Goal: Task Accomplishment & Management: Use online tool/utility

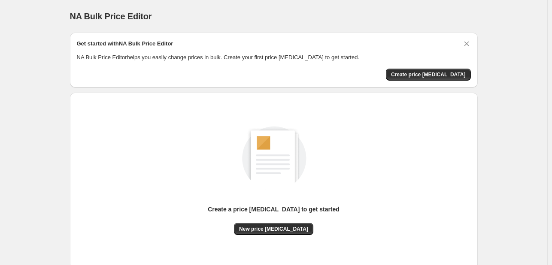
scroll to position [43, 0]
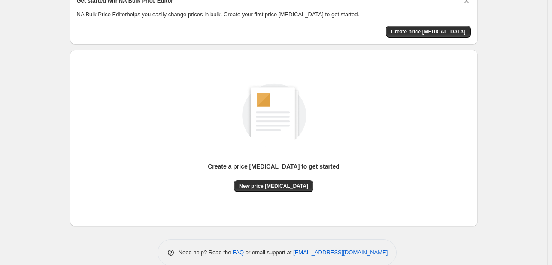
click at [298, 208] on div "Create a price [MEDICAL_DATA] to get started New price [MEDICAL_DATA]" at bounding box center [274, 138] width 394 height 163
click at [290, 185] on span "New price [MEDICAL_DATA]" at bounding box center [273, 186] width 69 height 7
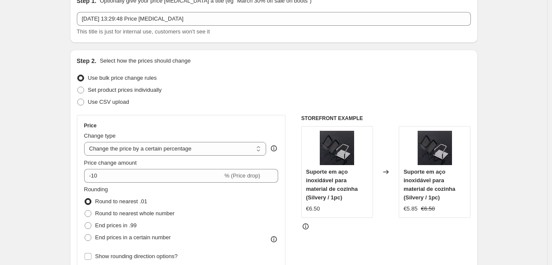
scroll to position [86, 0]
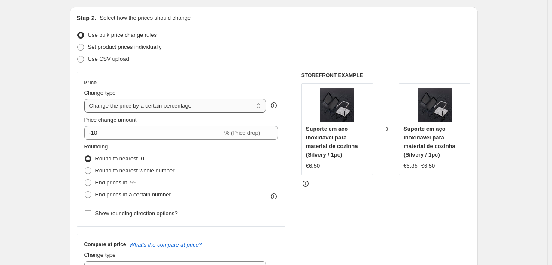
click at [122, 103] on select "Change the price to a certain amount Change the price by a certain amount Chang…" at bounding box center [175, 106] width 183 height 14
select select "margin"
type input "50"
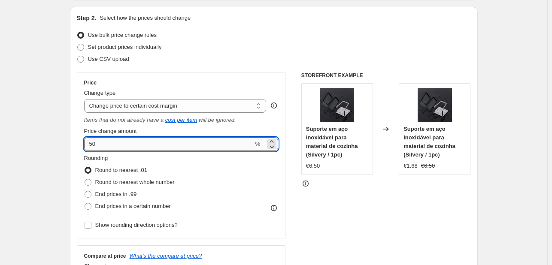
click at [110, 142] on input "50" at bounding box center [169, 144] width 170 height 14
drag, startPoint x: 113, startPoint y: 145, endPoint x: 68, endPoint y: 140, distance: 45.7
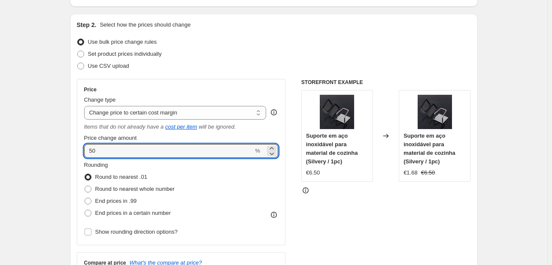
scroll to position [43, 0]
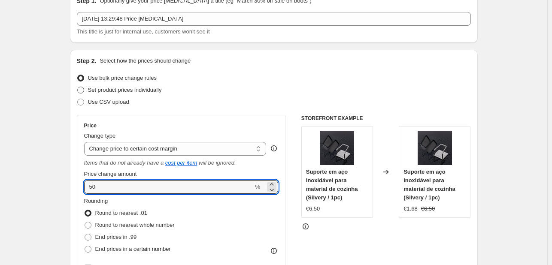
click at [98, 91] on span "Set product prices individually" at bounding box center [125, 90] width 74 height 6
click at [78, 87] on input "Set product prices individually" at bounding box center [77, 87] width 0 height 0
radio input "true"
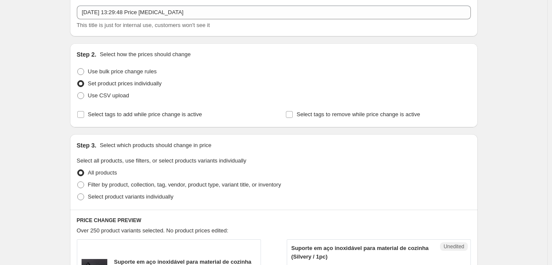
scroll to position [62, 0]
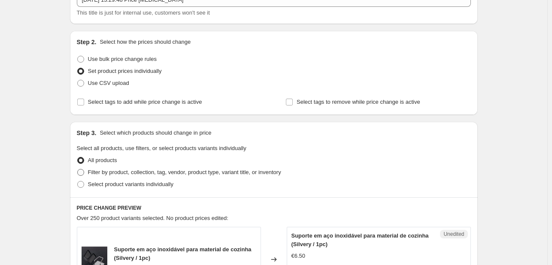
click at [267, 174] on span "Filter by product, collection, tag, vendor, product type, variant title, or inv…" at bounding box center [184, 172] width 193 height 6
click at [78, 170] on input "Filter by product, collection, tag, vendor, product type, variant title, or inv…" at bounding box center [77, 169] width 0 height 0
radio input "true"
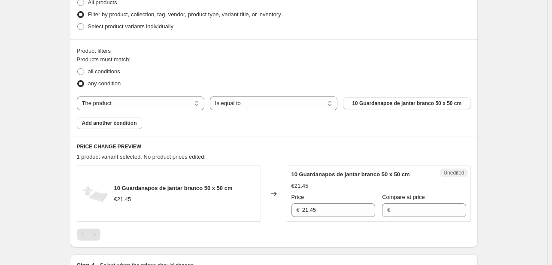
scroll to position [234, 0]
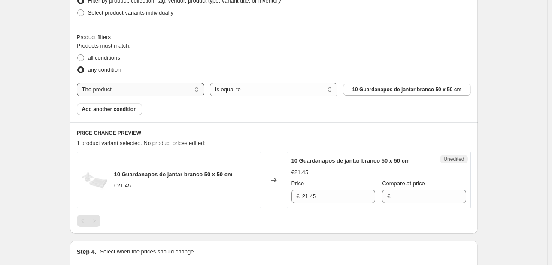
click at [170, 88] on select "The product The product's collection The product's tag The product's vendor The…" at bounding box center [141, 90] width 128 height 14
click at [231, 91] on select "Is equal to Is not equal to" at bounding box center [274, 90] width 128 height 14
click at [359, 92] on span "10 Guardanapos de jantar branco 50 x 50 cm" at bounding box center [407, 89] width 110 height 7
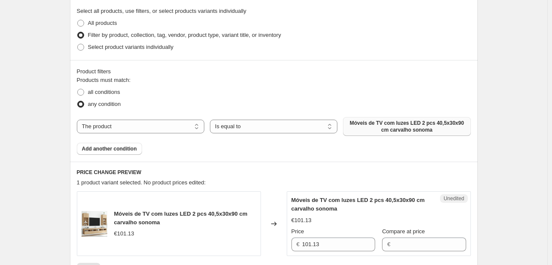
scroll to position [215, 0]
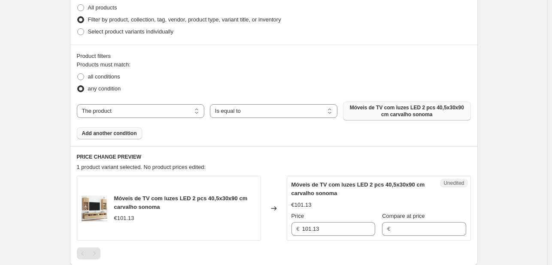
click at [98, 135] on span "Add another condition" at bounding box center [109, 133] width 55 height 7
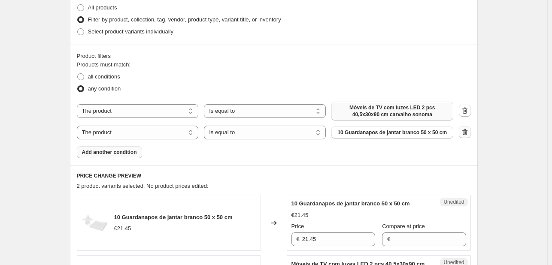
click at [470, 133] on icon "button" at bounding box center [465, 132] width 9 height 9
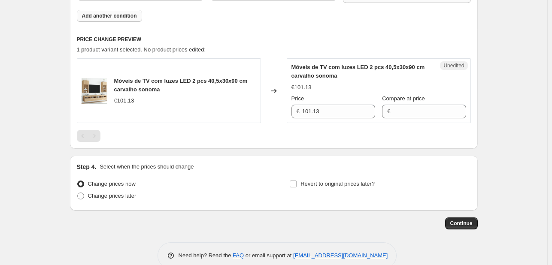
scroll to position [344, 0]
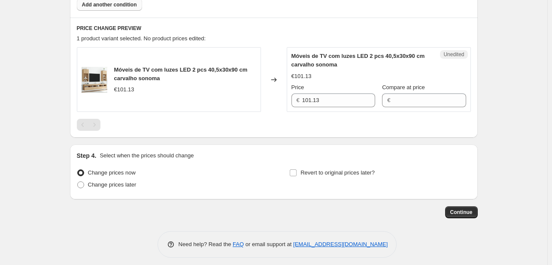
click at [331, 88] on div "Price" at bounding box center [334, 87] width 84 height 9
click at [344, 98] on input "101.13" at bounding box center [338, 101] width 73 height 14
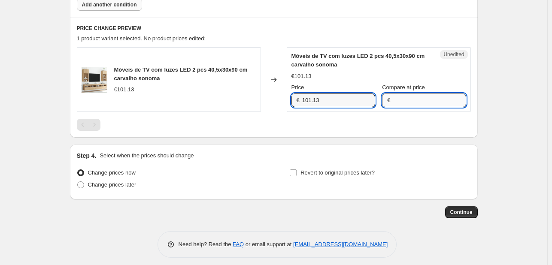
click at [404, 99] on input "Compare at price" at bounding box center [429, 101] width 73 height 14
click at [387, 79] on div "€101.13" at bounding box center [379, 76] width 175 height 9
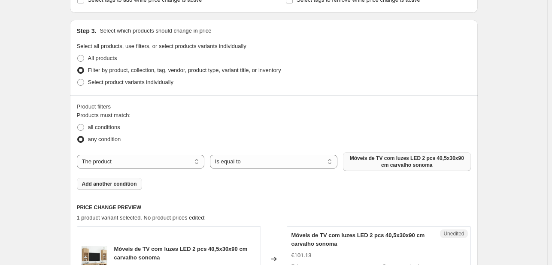
scroll to position [43, 0]
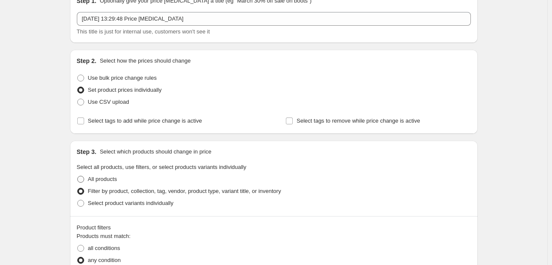
click at [86, 182] on label "All products" at bounding box center [97, 180] width 40 height 12
click at [78, 177] on input "All products" at bounding box center [77, 176] width 0 height 0
radio input "true"
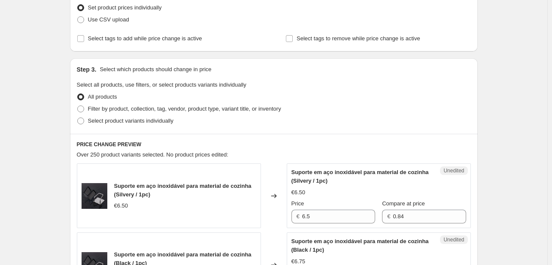
scroll to position [0, 0]
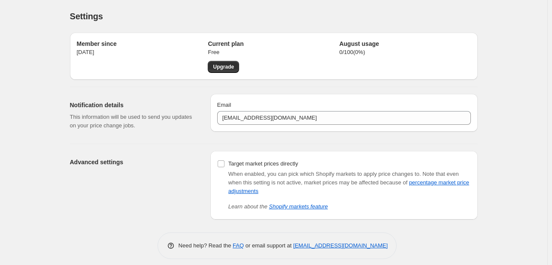
scroll to position [7, 0]
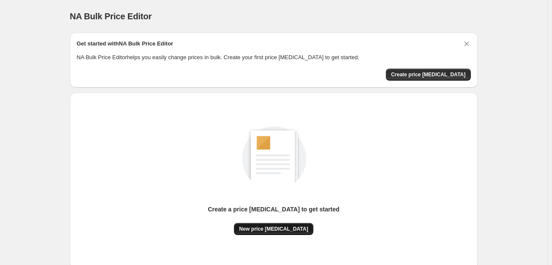
click at [289, 226] on span "New price change job" at bounding box center [273, 229] width 69 height 7
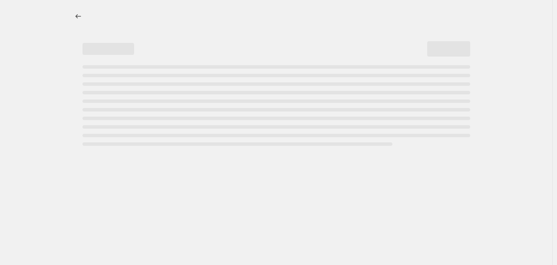
select select "percentage"
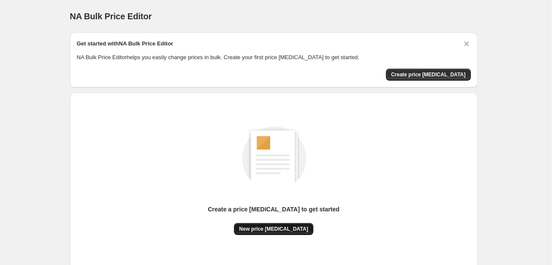
click at [263, 230] on span "New price change job" at bounding box center [273, 229] width 69 height 7
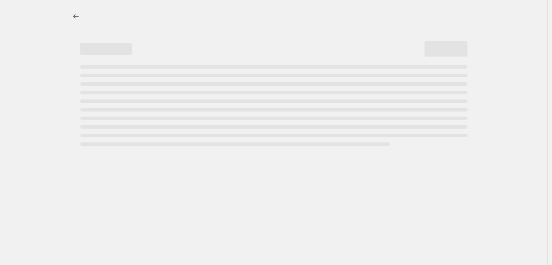
select select "percentage"
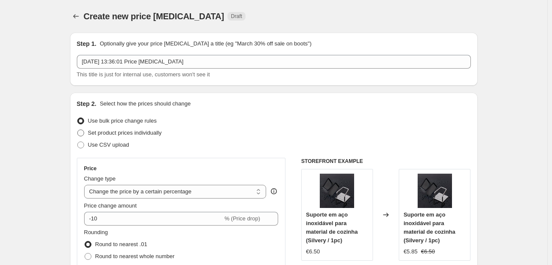
click at [146, 133] on span "Set product prices individually" at bounding box center [125, 133] width 74 height 6
click at [78, 130] on input "Set product prices individually" at bounding box center [77, 130] width 0 height 0
radio input "true"
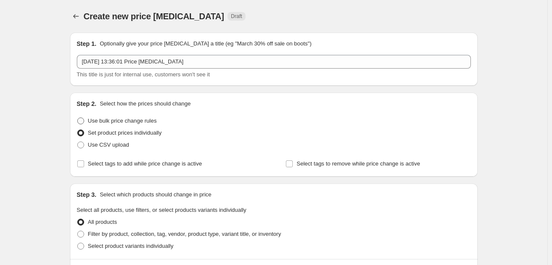
click at [116, 122] on span "Use bulk price change rules" at bounding box center [122, 121] width 69 height 6
click at [78, 118] on input "Use bulk price change rules" at bounding box center [77, 118] width 0 height 0
radio input "true"
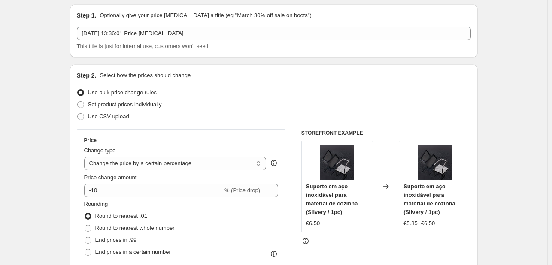
scroll to position [43, 0]
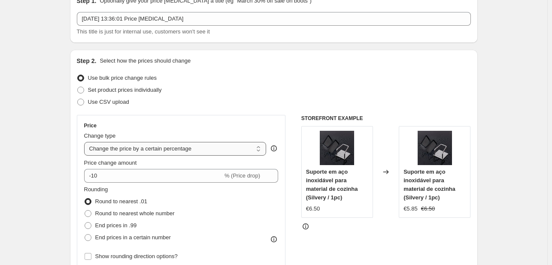
click at [122, 150] on select "Change the price to a certain amount Change the price by a certain amount Chang…" at bounding box center [175, 149] width 183 height 14
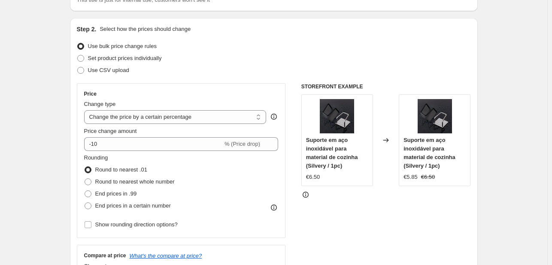
scroll to position [86, 0]
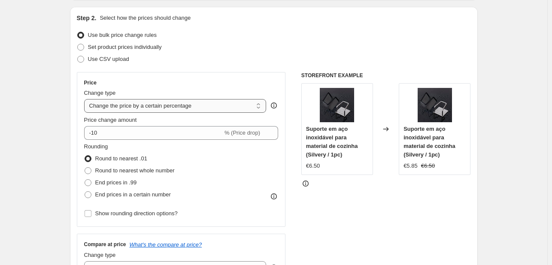
click at [157, 105] on select "Change the price to a certain amount Change the price by a certain amount Chang…" at bounding box center [175, 106] width 183 height 14
select select "margin"
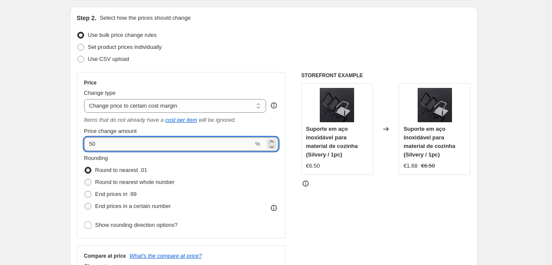
click at [119, 145] on input "50" at bounding box center [169, 144] width 170 height 14
drag, startPoint x: 129, startPoint y: 143, endPoint x: 73, endPoint y: 143, distance: 56.7
click at [73, 143] on div "Step 2. Select how the prices should change Use bulk price change rules Set pro…" at bounding box center [274, 163] width 408 height 313
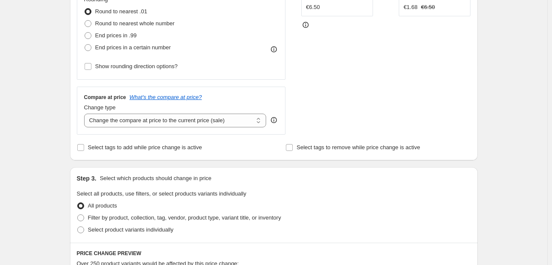
scroll to position [258, 0]
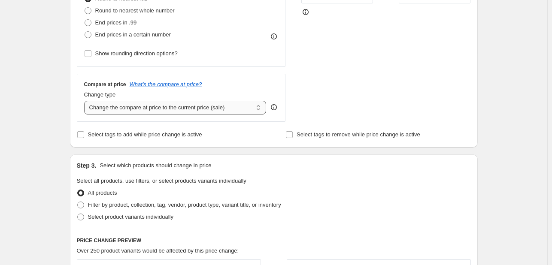
type input "46"
click at [129, 107] on select "Change the compare at price to the current price (sale) Change the compare at p…" at bounding box center [175, 108] width 183 height 14
click at [52, 117] on div "Create new price change job. This page is ready Create new price change job Dra…" at bounding box center [274, 181] width 548 height 879
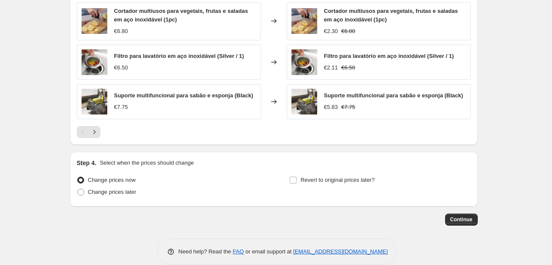
scroll to position [601, 0]
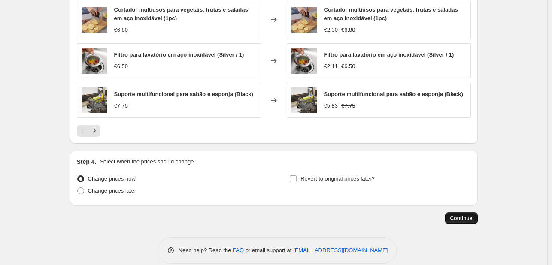
click at [453, 219] on button "Continue" at bounding box center [461, 219] width 33 height 12
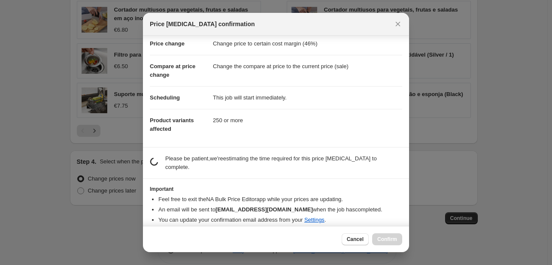
scroll to position [0, 0]
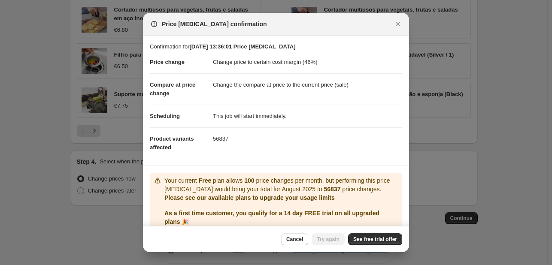
click at [249, 186] on p "Your current Free plan allows 100 price changes per month, but performing this …" at bounding box center [282, 185] width 235 height 17
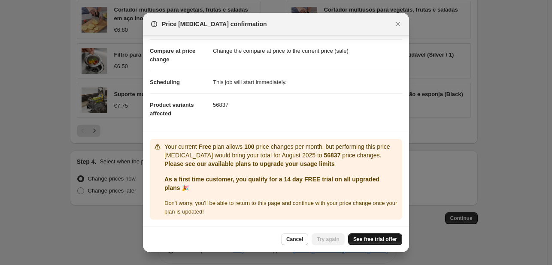
click at [372, 238] on span "See free trial offer" at bounding box center [376, 239] width 44 height 7
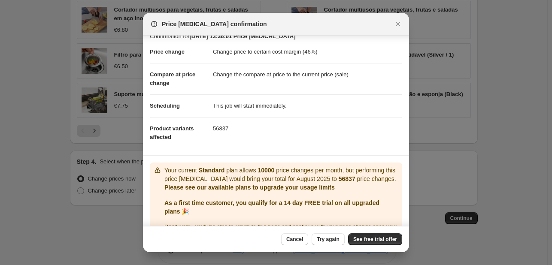
scroll to position [0, 0]
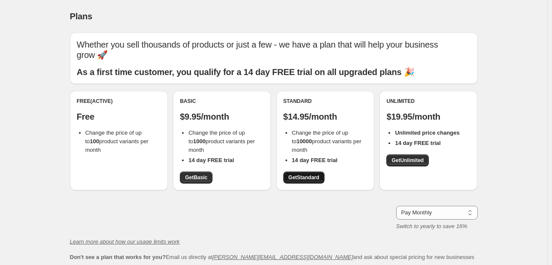
click at [302, 177] on span "Get Standard" at bounding box center [304, 177] width 31 height 7
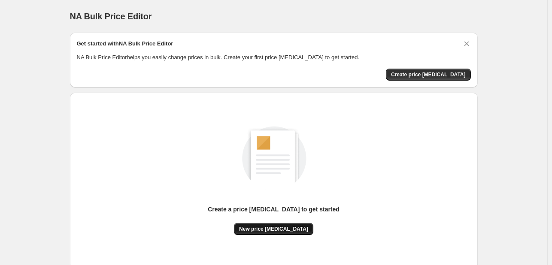
click at [262, 231] on span "New price [MEDICAL_DATA]" at bounding box center [273, 229] width 69 height 7
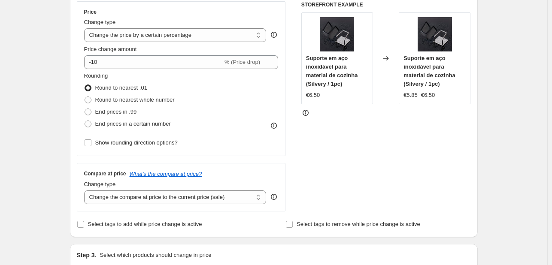
scroll to position [172, 0]
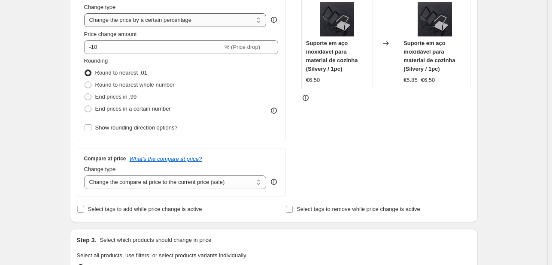
click at [143, 21] on select "Change the price to a certain amount Change the price by a certain amount Chang…" at bounding box center [175, 20] width 183 height 14
select select "margin"
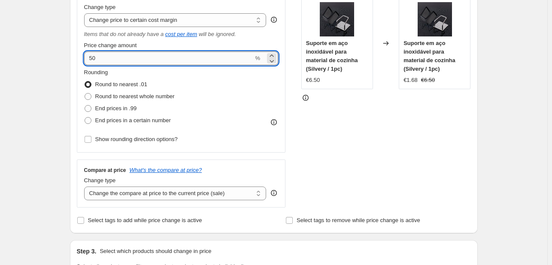
click at [135, 56] on input "50" at bounding box center [169, 59] width 170 height 14
drag, startPoint x: 136, startPoint y: 59, endPoint x: 29, endPoint y: 38, distance: 109.5
click at [29, 38] on div "Create new price change job. This page is ready Create new price change job Dra…" at bounding box center [274, 267] width 548 height 879
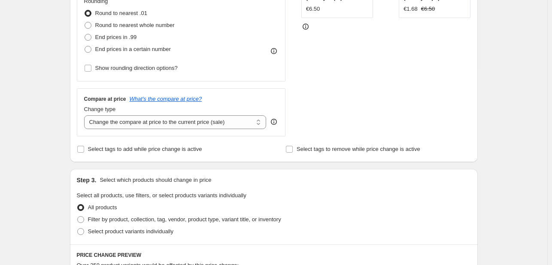
scroll to position [258, 0]
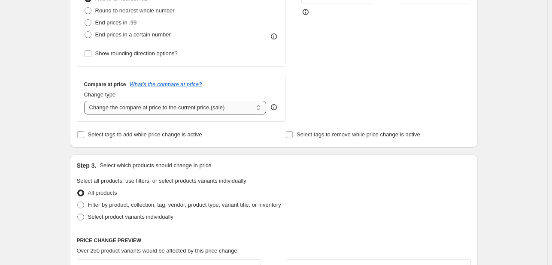
type input "47"
click at [148, 108] on select "Change the compare at price to the current price (sale) Change the compare at p…" at bounding box center [175, 108] width 183 height 14
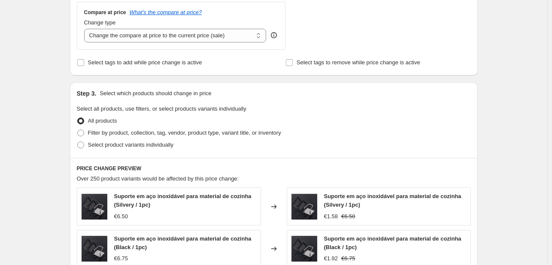
scroll to position [344, 0]
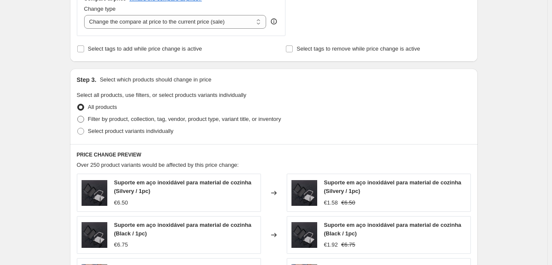
click at [84, 118] on span at bounding box center [80, 119] width 7 height 7
click at [78, 116] on input "Filter by product, collection, tag, vendor, product type, variant title, or inv…" at bounding box center [77, 116] width 0 height 0
radio input "true"
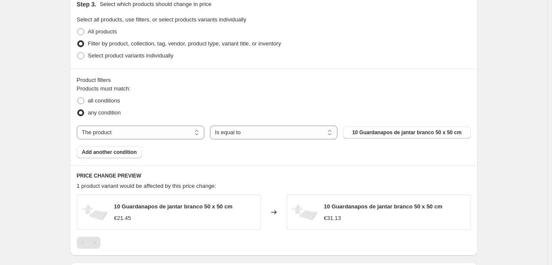
scroll to position [430, 0]
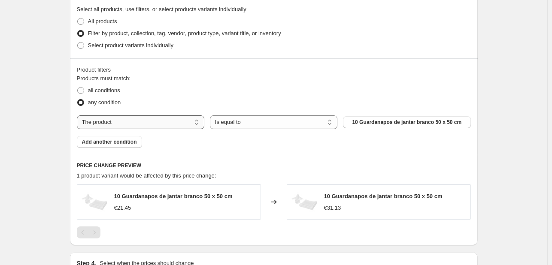
click at [110, 123] on select "The product The product's collection The product's tag The product's vendor The…" at bounding box center [141, 123] width 128 height 14
select select "collection"
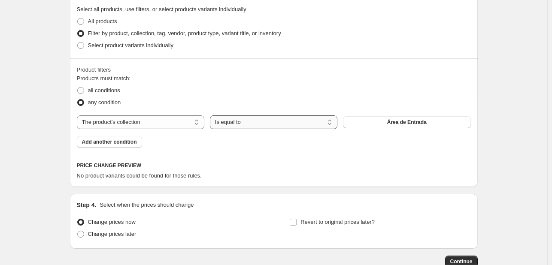
click at [276, 124] on select "Is equal to Is not equal to" at bounding box center [274, 123] width 128 height 14
click at [377, 124] on button "Área de Entrada" at bounding box center [407, 122] width 128 height 12
click at [174, 126] on select "The product The product's collection The product's tag The product's vendor The…" at bounding box center [141, 123] width 128 height 14
click at [361, 122] on button "Área de Entrada" at bounding box center [407, 122] width 128 height 12
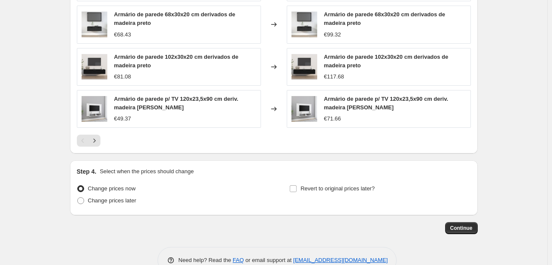
scroll to position [714, 0]
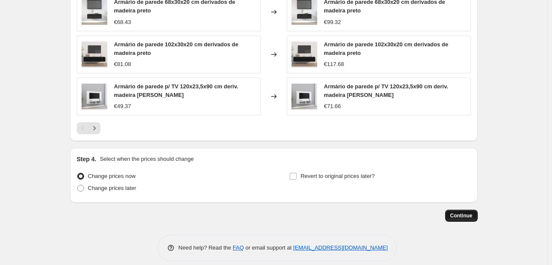
click at [462, 213] on span "Continue" at bounding box center [462, 216] width 22 height 7
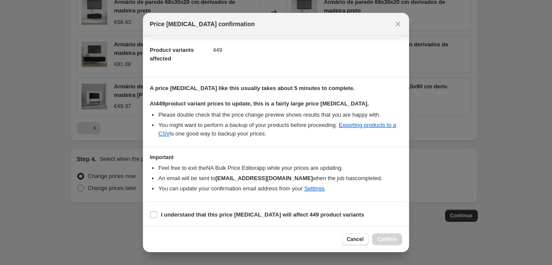
scroll to position [90, 0]
click at [153, 214] on input "I understand that this price change job will affect 449 product variants" at bounding box center [153, 214] width 7 height 7
checkbox input "true"
click at [385, 244] on button "Confirm" at bounding box center [387, 240] width 30 height 12
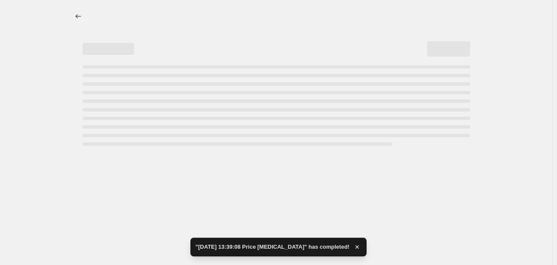
select select "margin"
select select "collection"
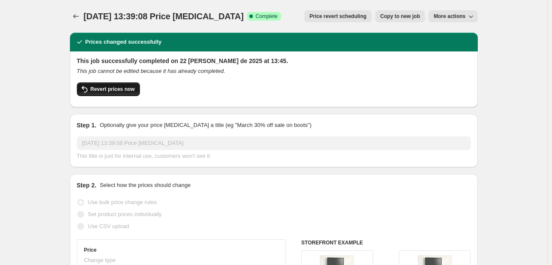
click at [103, 88] on span "Revert prices now" at bounding box center [113, 89] width 44 height 7
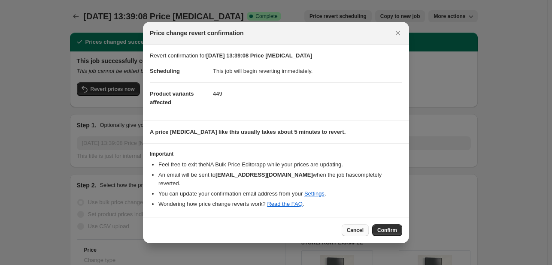
click at [362, 229] on span "Cancel" at bounding box center [355, 230] width 17 height 7
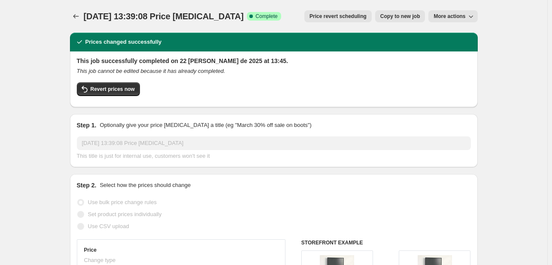
click at [473, 16] on icon "button" at bounding box center [471, 16] width 9 height 9
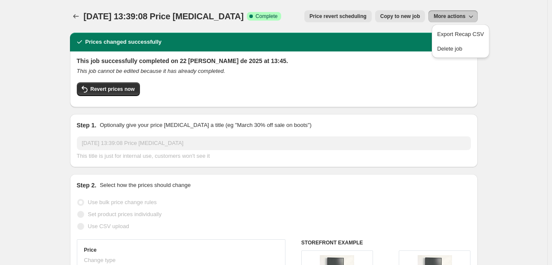
click at [470, 14] on icon "button" at bounding box center [471, 16] width 9 height 9
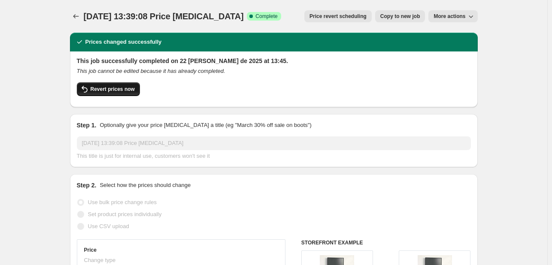
click at [119, 88] on span "Revert prices now" at bounding box center [113, 89] width 44 height 7
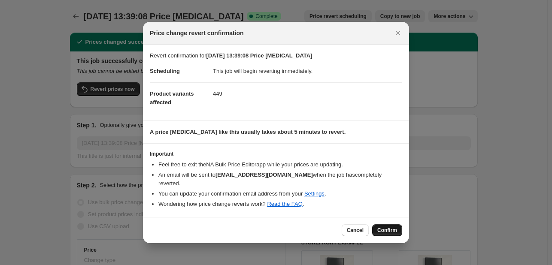
click at [390, 235] on button "Confirm" at bounding box center [387, 231] width 30 height 12
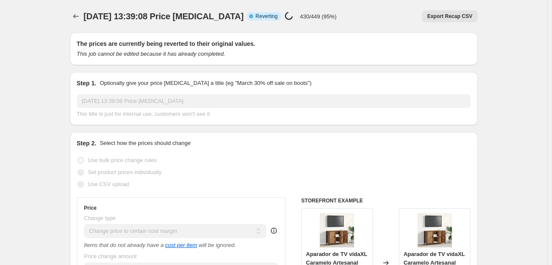
click at [305, 19] on p "430/449 (95%)" at bounding box center [318, 16] width 37 height 6
click at [78, 17] on icon "Price change jobs" at bounding box center [76, 16] width 9 height 9
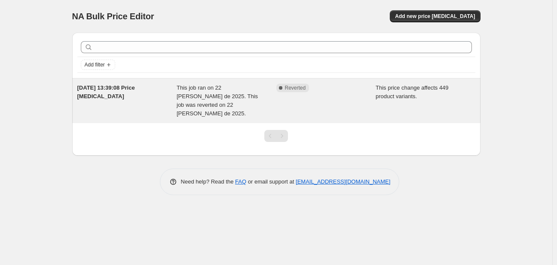
click at [269, 98] on div "This job ran on 22 de agosto de 2025. This job was reverted on 22 de agosto de …" at bounding box center [227, 101] width 100 height 34
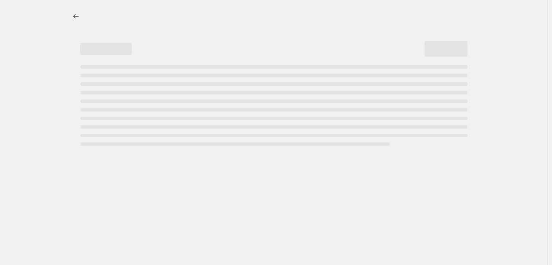
select select "margin"
select select "collection"
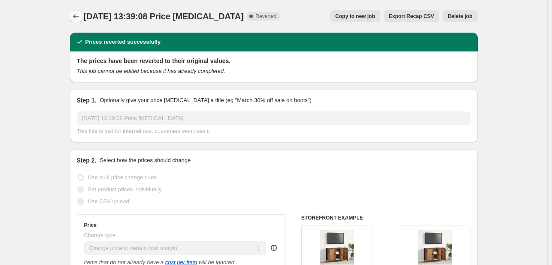
click at [80, 18] on icon "Price change jobs" at bounding box center [76, 16] width 9 height 9
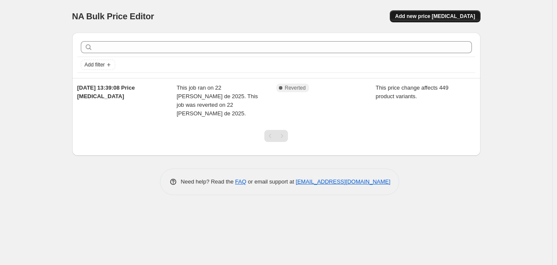
click at [436, 12] on button "Add new price change job" at bounding box center [435, 16] width 90 height 12
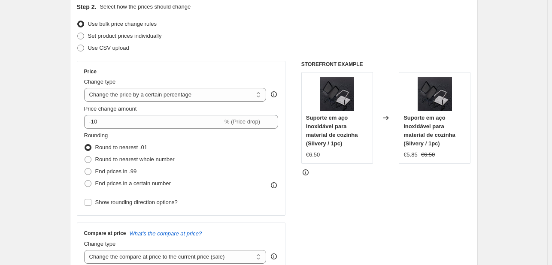
scroll to position [43, 0]
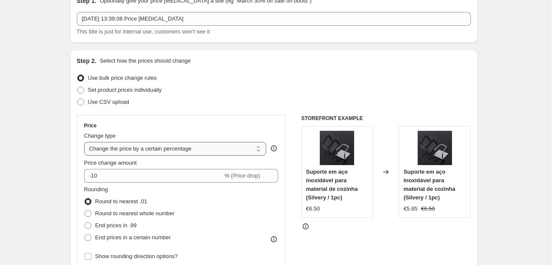
click at [126, 150] on select "Change the price to a certain amount Change the price by a certain amount Chang…" at bounding box center [175, 149] width 183 height 14
select select "margin"
type input "50"
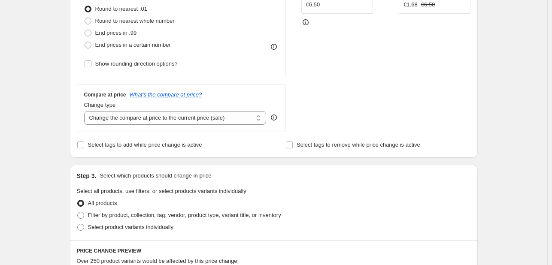
scroll to position [258, 0]
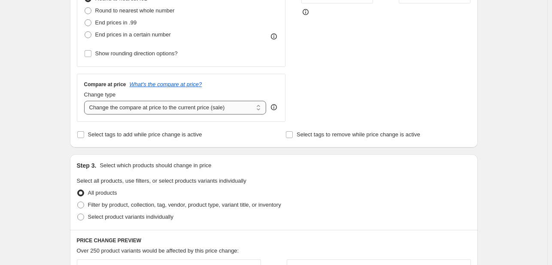
click at [134, 108] on select "Change the compare at price to the current price (sale) Change the compare at p…" at bounding box center [175, 108] width 183 height 14
select select "remove"
click at [86, 101] on select "Change the compare at price to the current price (sale) Change the compare at p…" at bounding box center [175, 108] width 183 height 14
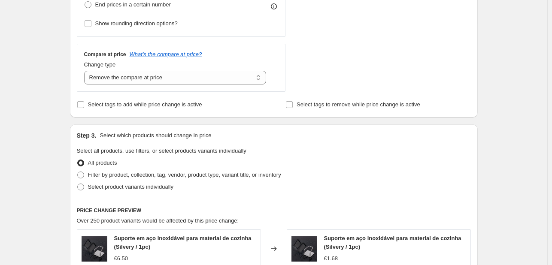
scroll to position [301, 0]
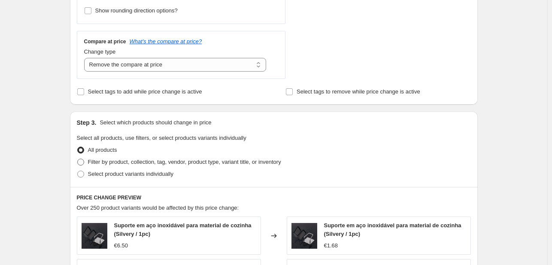
click at [98, 162] on span "Filter by product, collection, tag, vendor, product type, variant title, or inv…" at bounding box center [184, 162] width 193 height 6
click at [78, 159] on input "Filter by product, collection, tag, vendor, product type, variant title, or inv…" at bounding box center [77, 159] width 0 height 0
radio input "true"
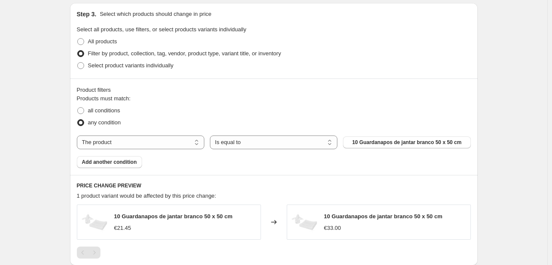
scroll to position [430, 0]
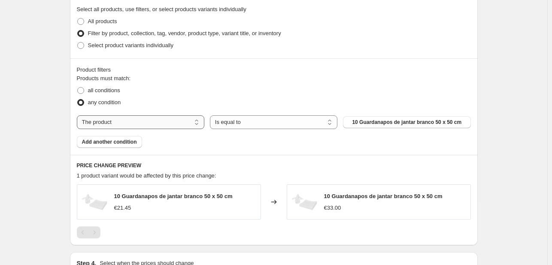
click at [165, 120] on select "The product The product's collection The product's tag The product's vendor The…" at bounding box center [141, 123] width 128 height 14
select select "collection"
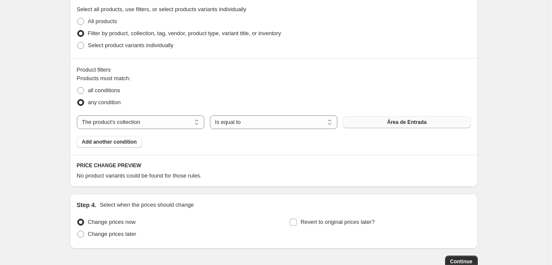
click at [392, 120] on span "Área de Entrada" at bounding box center [407, 122] width 40 height 7
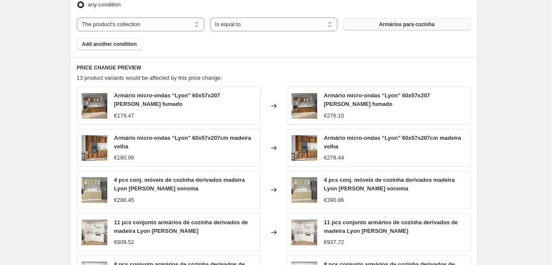
scroll to position [644, 0]
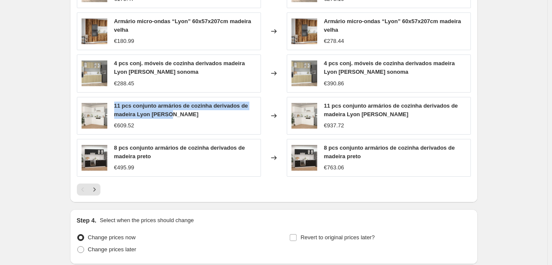
drag, startPoint x: 180, startPoint y: 116, endPoint x: 114, endPoint y: 101, distance: 67.8
click at [114, 101] on div "11 pcs conjunto armários de cozinha derivados de madeira Lyon branco €609.52" at bounding box center [169, 116] width 184 height 38
copy span "11 pcs conjunto armários de cozinha derivados de madeira Lyon branco"
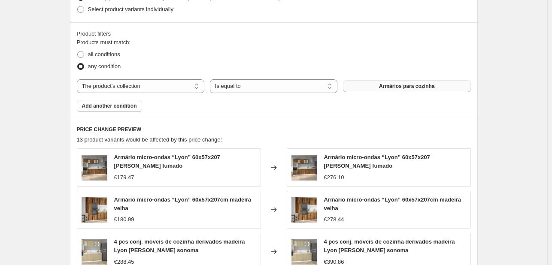
scroll to position [473, 0]
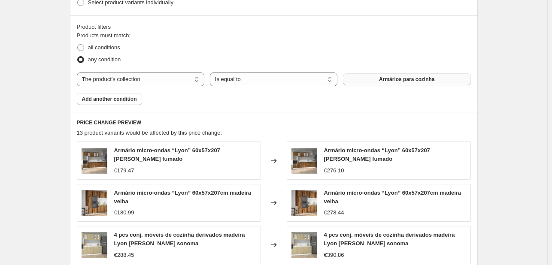
click at [382, 79] on button "Armários para cozinha" at bounding box center [407, 79] width 128 height 12
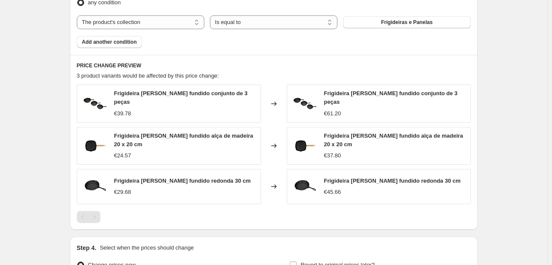
scroll to position [516, 0]
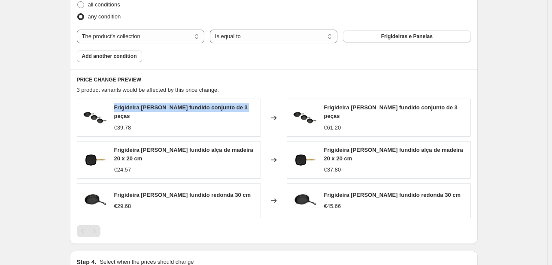
drag, startPoint x: 117, startPoint y: 112, endPoint x: 239, endPoint y: 112, distance: 122.4
click at [239, 112] on span "Frigideira de ferro fundido conjunto de 3 peças" at bounding box center [181, 111] width 134 height 15
copy span "Frigideira de ferro fundido conjunto de 3 peças"
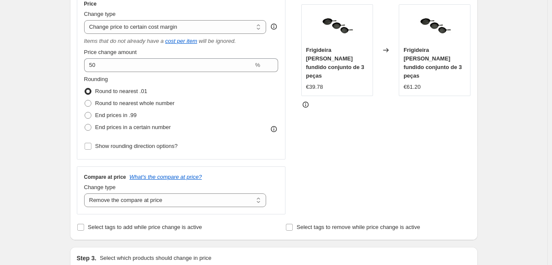
scroll to position [129, 0]
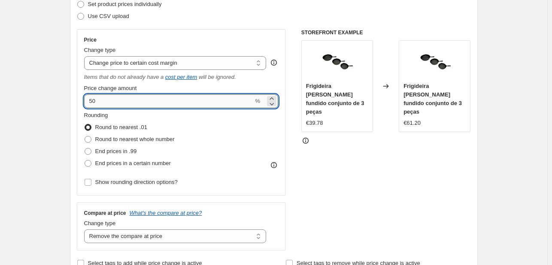
click at [106, 106] on input "50" at bounding box center [169, 102] width 170 height 14
drag, startPoint x: 123, startPoint y: 105, endPoint x: 73, endPoint y: 98, distance: 51.2
click at [73, 98] on div "Step 2. Select how the prices should change Use bulk price change rules Set pro…" at bounding box center [274, 120] width 408 height 313
type input "15"
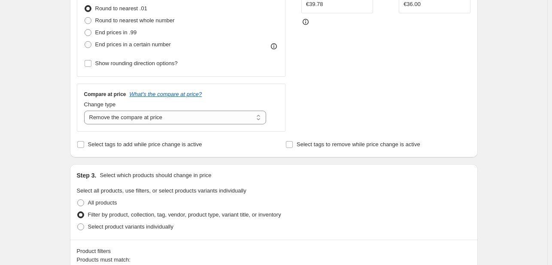
scroll to position [152, 0]
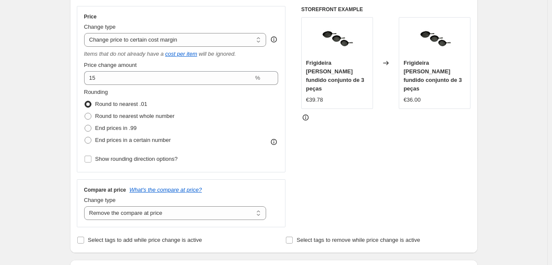
click at [332, 191] on div "STOREFRONT EXAMPLE Frigideira de ferro fundido conjunto de 3 peças €39.78 Chang…" at bounding box center [387, 117] width 170 height 222
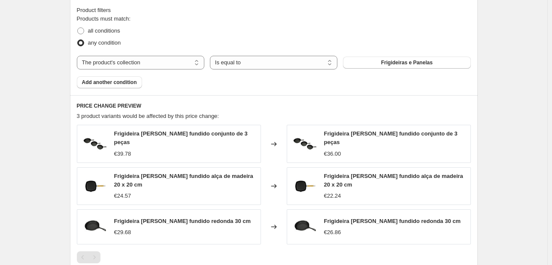
scroll to position [625, 0]
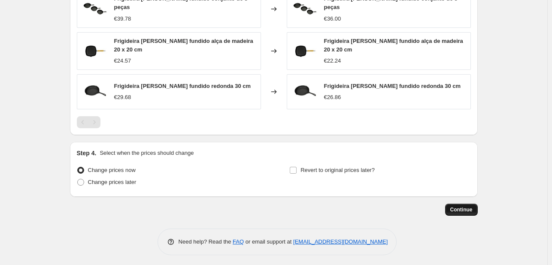
click at [464, 212] on button "Continue" at bounding box center [461, 210] width 33 height 12
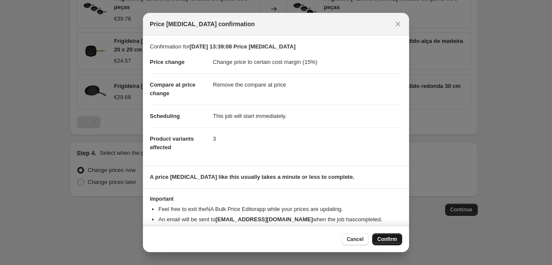
click at [377, 238] on button "Confirm" at bounding box center [387, 240] width 30 height 12
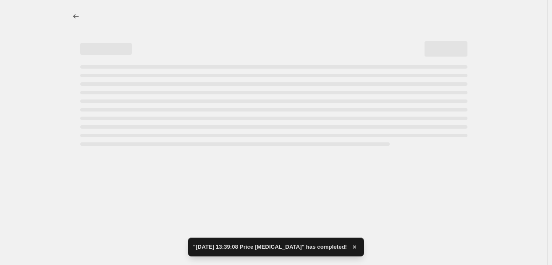
select select "margin"
select select "remove"
select select "collection"
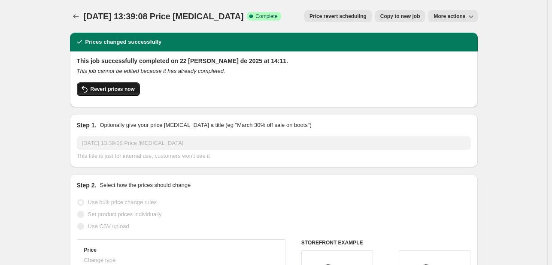
click at [113, 90] on span "Revert prices now" at bounding box center [113, 89] width 44 height 7
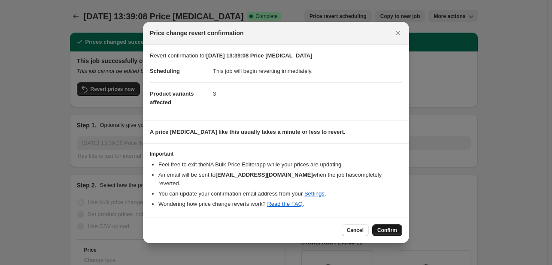
click at [391, 233] on span "Confirm" at bounding box center [388, 230] width 20 height 7
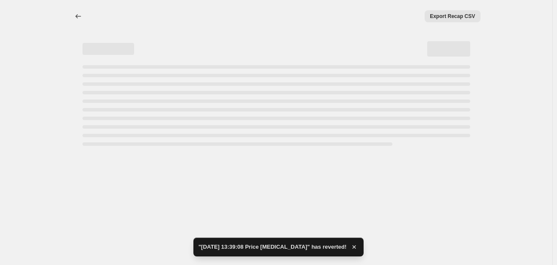
select select "margin"
select select "remove"
select select "collection"
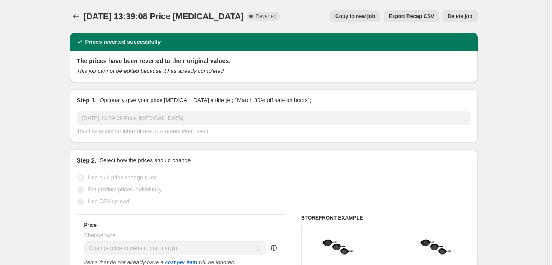
click at [369, 16] on span "Copy to new job" at bounding box center [356, 16] width 40 height 7
select select "margin"
select select "remove"
select select "collection"
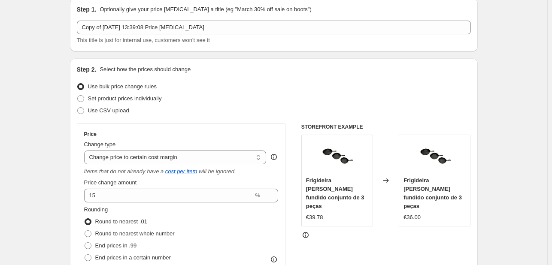
scroll to position [86, 0]
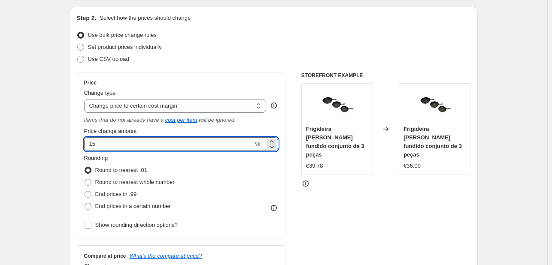
click at [120, 140] on input "15" at bounding box center [169, 144] width 170 height 14
drag, startPoint x: 116, startPoint y: 143, endPoint x: 61, endPoint y: 138, distance: 56.1
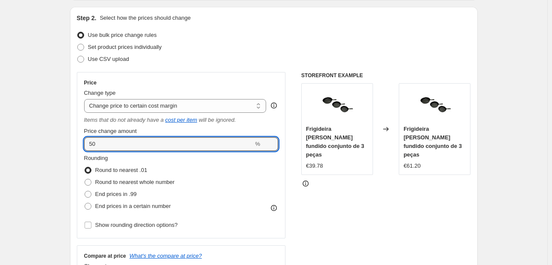
drag, startPoint x: 75, startPoint y: 139, endPoint x: 68, endPoint y: 137, distance: 6.7
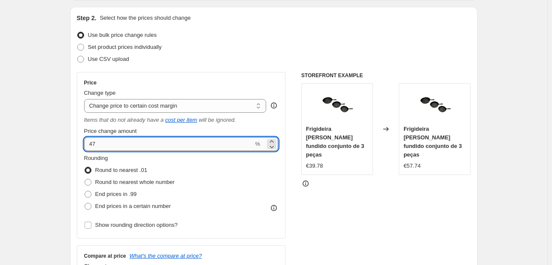
click at [109, 143] on input "47" at bounding box center [169, 144] width 170 height 14
click at [112, 143] on input "46" at bounding box center [169, 144] width 170 height 14
click at [110, 146] on input "47" at bounding box center [169, 144] width 170 height 14
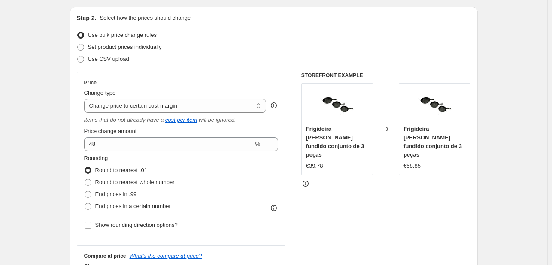
scroll to position [129, 0]
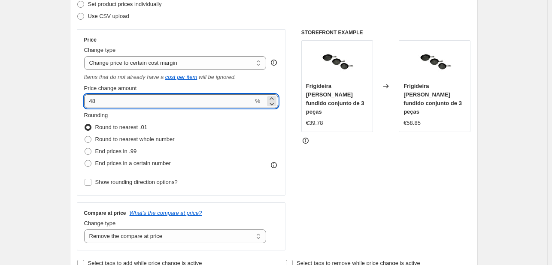
click at [110, 100] on input "48" at bounding box center [169, 102] width 170 height 14
type input "47"
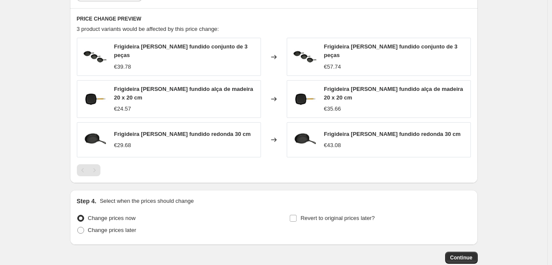
scroll to position [601, 0]
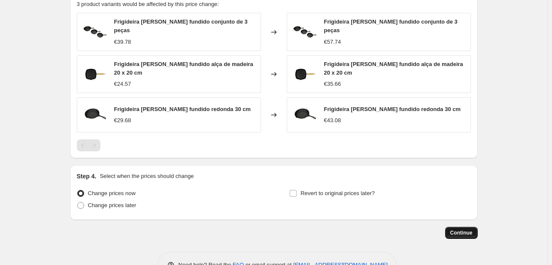
click at [460, 230] on span "Continue" at bounding box center [462, 233] width 22 height 7
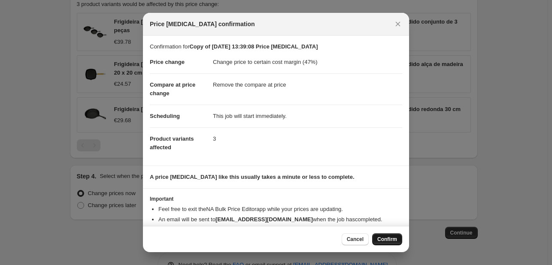
click at [387, 239] on span "Confirm" at bounding box center [388, 239] width 20 height 7
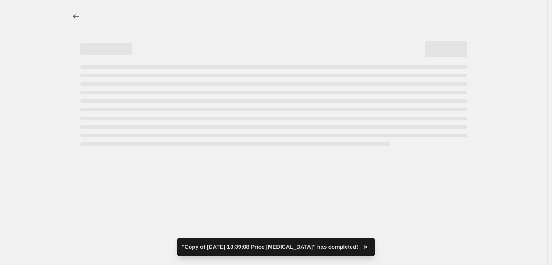
select select "margin"
select select "remove"
select select "collection"
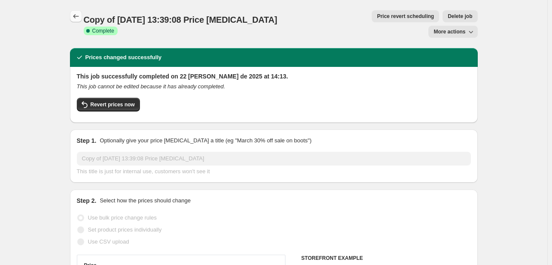
click at [80, 19] on icon "Price change jobs" at bounding box center [76, 16] width 9 height 9
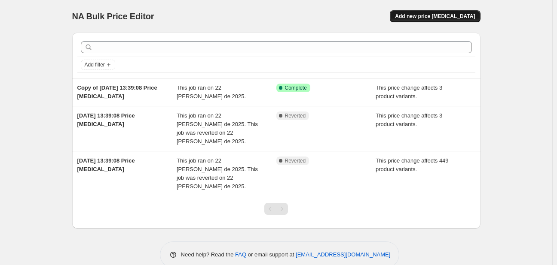
click at [426, 18] on span "Add new price change job" at bounding box center [435, 16] width 80 height 7
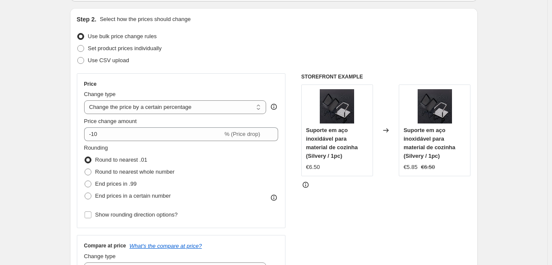
scroll to position [86, 0]
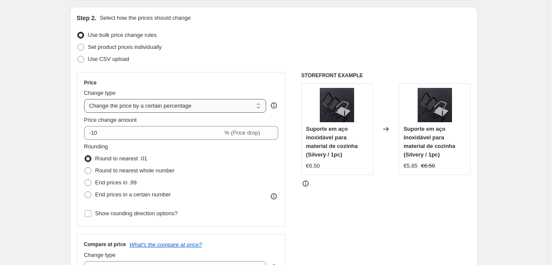
click at [136, 104] on select "Change the price to a certain amount Change the price by a certain amount Chang…" at bounding box center [175, 106] width 183 height 14
select select "margin"
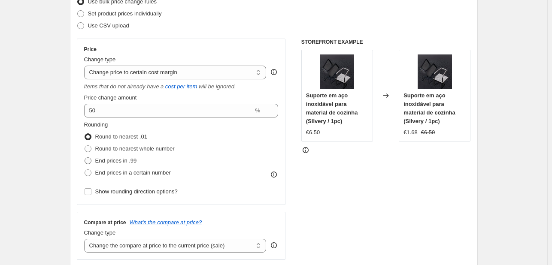
scroll to position [129, 0]
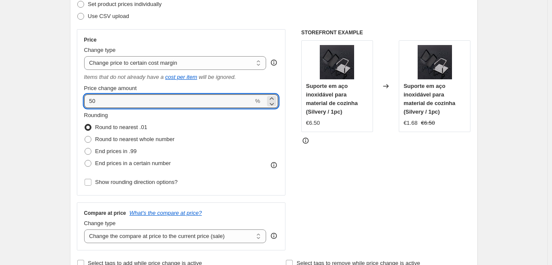
drag, startPoint x: 118, startPoint y: 101, endPoint x: 70, endPoint y: 96, distance: 48.3
type input "47"
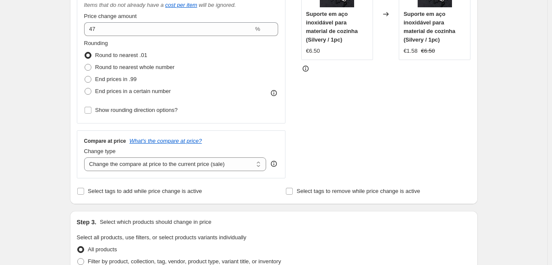
scroll to position [215, 0]
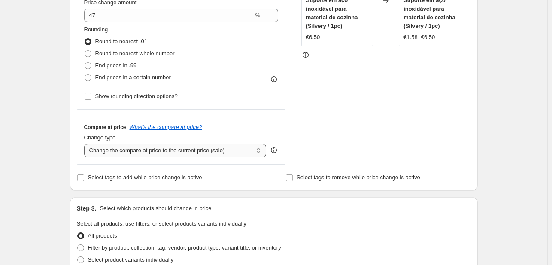
click at [135, 156] on select "Change the compare at price to the current price (sale) Change the compare at p…" at bounding box center [175, 151] width 183 height 14
click at [86, 144] on select "Change the compare at price to the current price (sale) Change the compare at p…" at bounding box center [175, 151] width 183 height 14
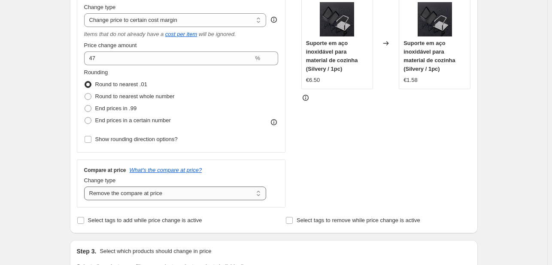
click at [113, 195] on select "Change the compare at price to the current price (sale) Change the compare at p…" at bounding box center [175, 194] width 183 height 14
click at [86, 187] on select "Change the compare at price to the current price (sale) Change the compare at p…" at bounding box center [175, 194] width 183 height 14
click at [113, 195] on select "Change the compare at price to the current price (sale) Change the compare at p…" at bounding box center [175, 194] width 183 height 14
select select "remove"
click at [86, 187] on select "Change the compare at price to the current price (sale) Change the compare at p…" at bounding box center [175, 194] width 183 height 14
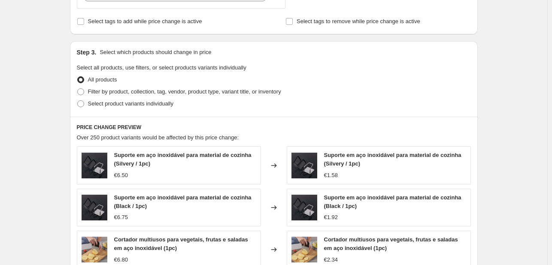
scroll to position [387, 0]
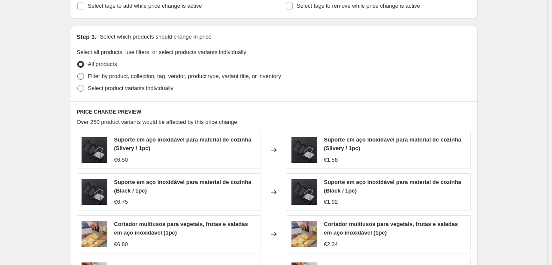
click at [88, 77] on label "Filter by product, collection, tag, vendor, product type, variant title, or inv…" at bounding box center [179, 76] width 204 height 12
click at [78, 73] on input "Filter by product, collection, tag, vendor, product type, variant title, or inv…" at bounding box center [77, 73] width 0 height 0
radio input "true"
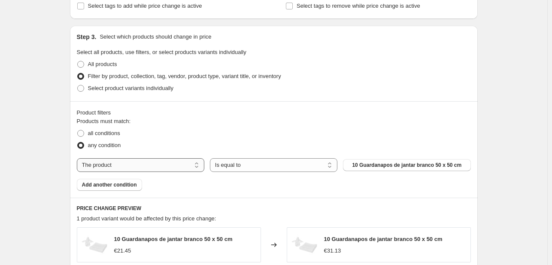
click at [156, 165] on select "The product The product's collection The product's tag The product's vendor The…" at bounding box center [141, 166] width 128 height 14
select select "collection"
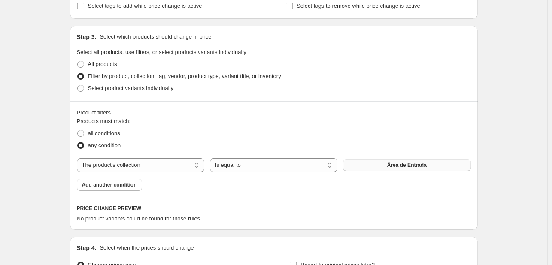
click at [380, 167] on button "Área de Entrada" at bounding box center [407, 165] width 128 height 12
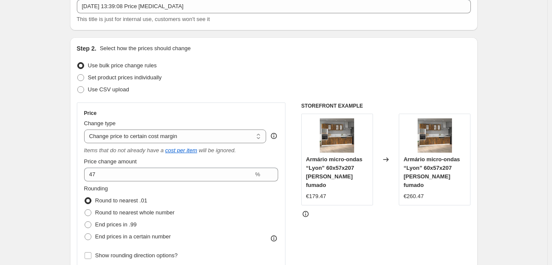
scroll to position [0, 0]
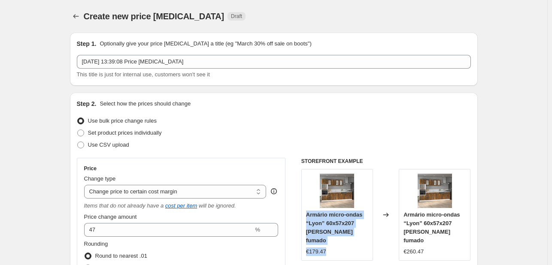
drag, startPoint x: 356, startPoint y: 237, endPoint x: 309, endPoint y: 214, distance: 52.3
click at [309, 214] on div "Armário micro-ondas “Lyon” 60x57x207 cm carvalho fumado €179.47" at bounding box center [337, 234] width 62 height 46
click at [330, 227] on span "Armário micro-ondas “Lyon” 60x57x207 cm carvalho fumado" at bounding box center [334, 228] width 56 height 32
drag, startPoint x: 354, startPoint y: 231, endPoint x: 305, endPoint y: 212, distance: 52.5
click at [305, 212] on div "Armário micro-ondas “Lyon” 60x57x207 cm carvalho fumado €179.47" at bounding box center [338, 215] width 72 height 92
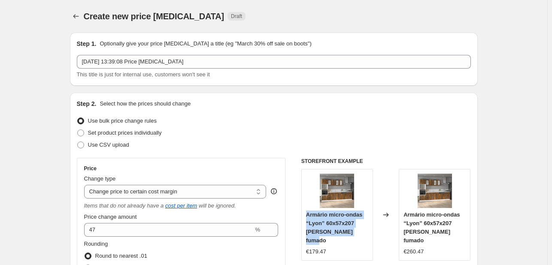
copy span "Armário micro-ondas “Lyon” 60x57x207 cm carvalho fumado"
